Goal: Navigation & Orientation: Find specific page/section

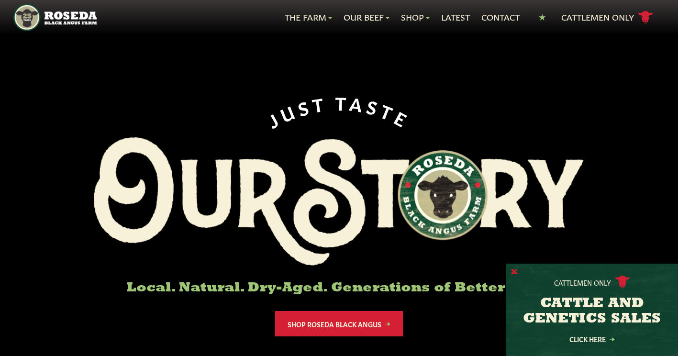
click at [513, 271] on button "X" at bounding box center [514, 273] width 7 height 10
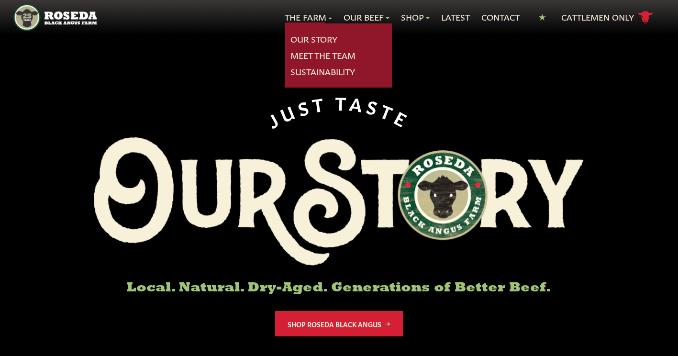
click at [316, 35] on link "Our Story" at bounding box center [313, 39] width 47 height 12
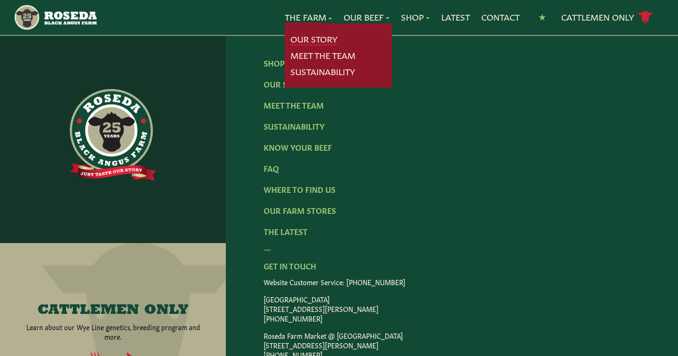
scroll to position [3049, 0]
click at [306, 204] on link "Our Farm Stores" at bounding box center [300, 209] width 72 height 11
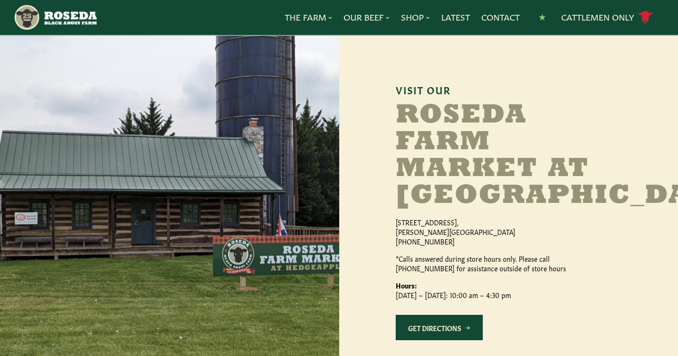
scroll to position [875, 0]
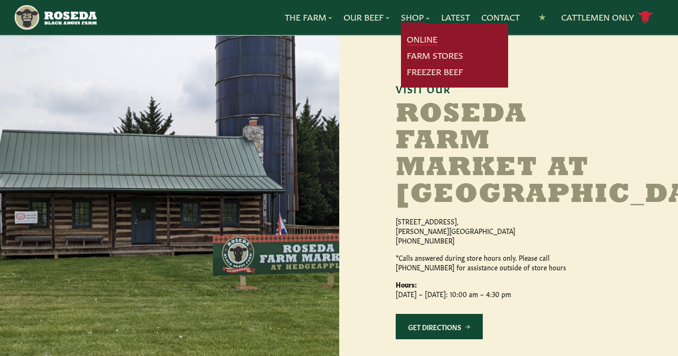
click at [428, 38] on link "Online" at bounding box center [422, 39] width 31 height 12
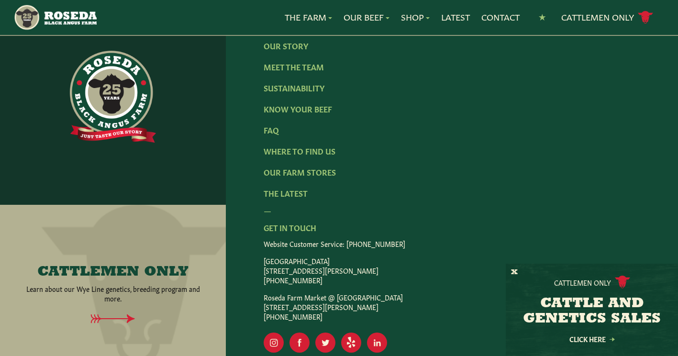
scroll to position [2034, 0]
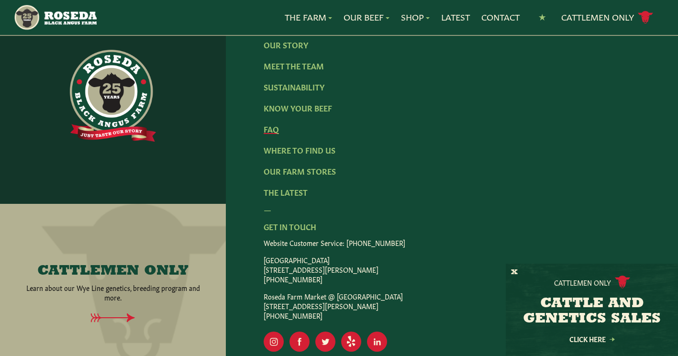
click at [274, 125] on link "FAQ" at bounding box center [271, 128] width 15 height 11
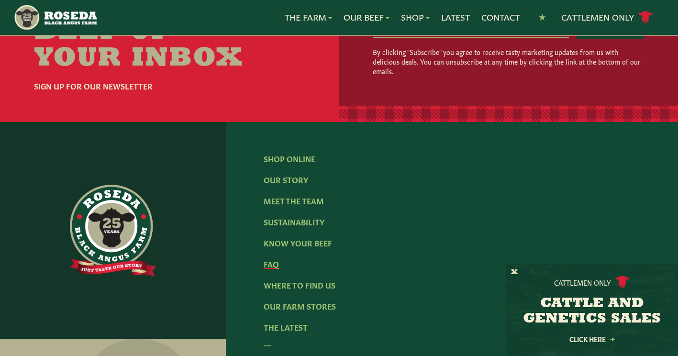
scroll to position [1496, 0]
